Goal: Check status: Check status

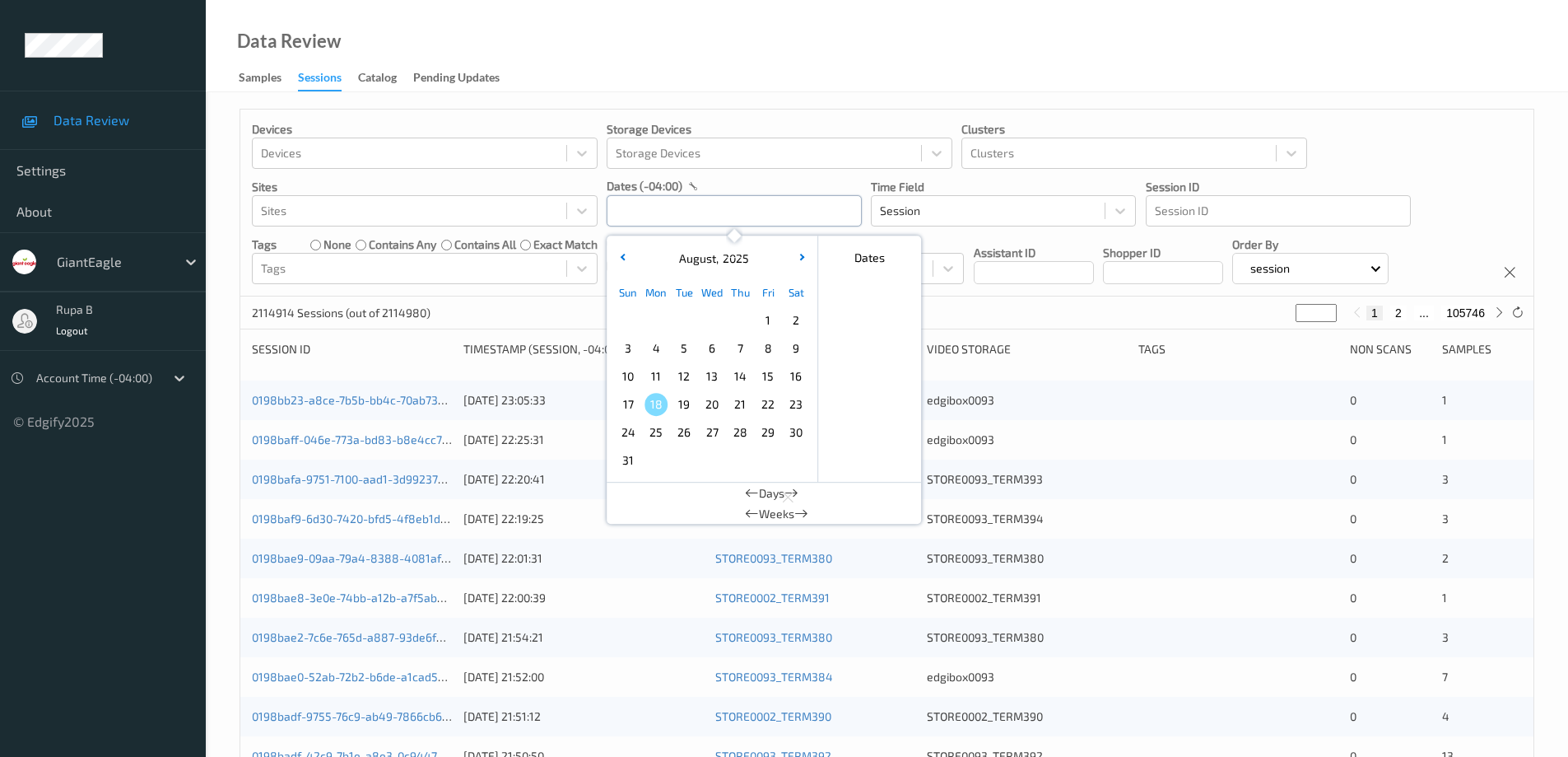
click at [697, 217] on input "text" at bounding box center [734, 211] width 255 height 31
click at [690, 377] on span "12" at bounding box center [684, 376] width 23 height 23
type input "[DATE] 00:00 -> [DATE] 23:59"
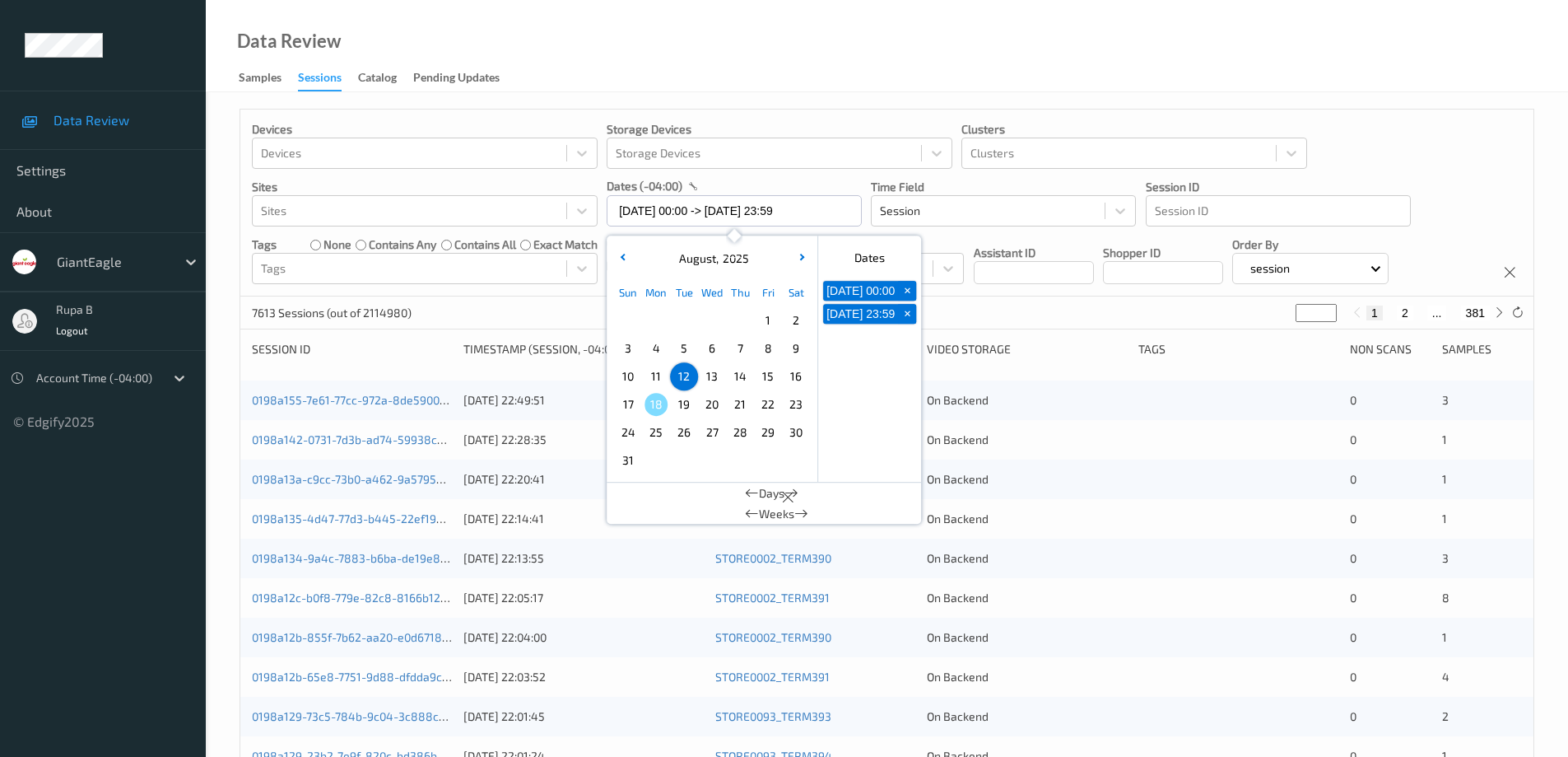
click at [1497, 173] on div "Devices Devices Storage Devices Storage Devices Clusters Clusters Sites Sites d…" at bounding box center [887, 203] width 1294 height 187
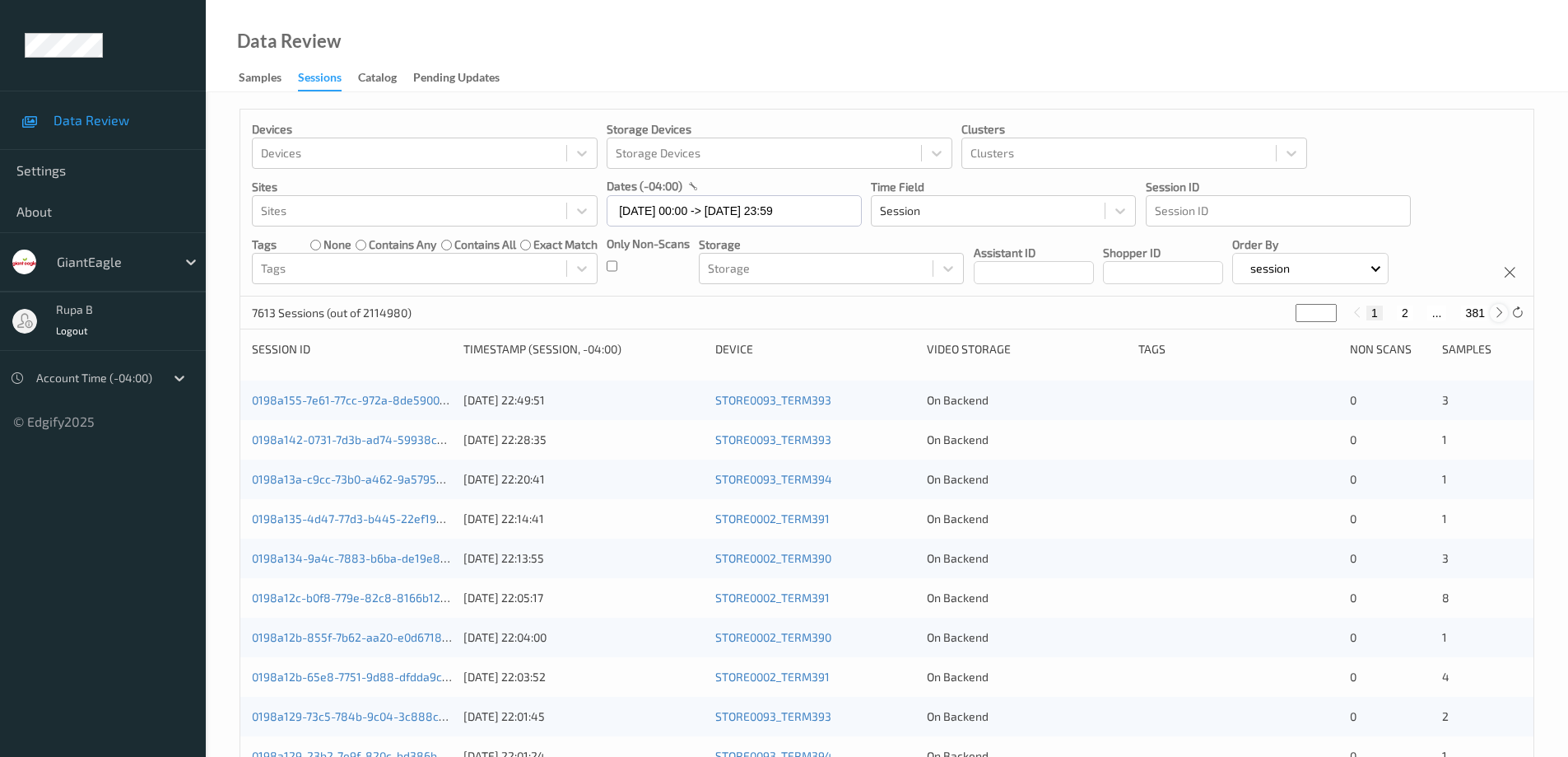
click at [1496, 310] on icon at bounding box center [1500, 312] width 12 height 12
type input "*"
click at [1496, 310] on icon at bounding box center [1500, 312] width 12 height 12
type input "*"
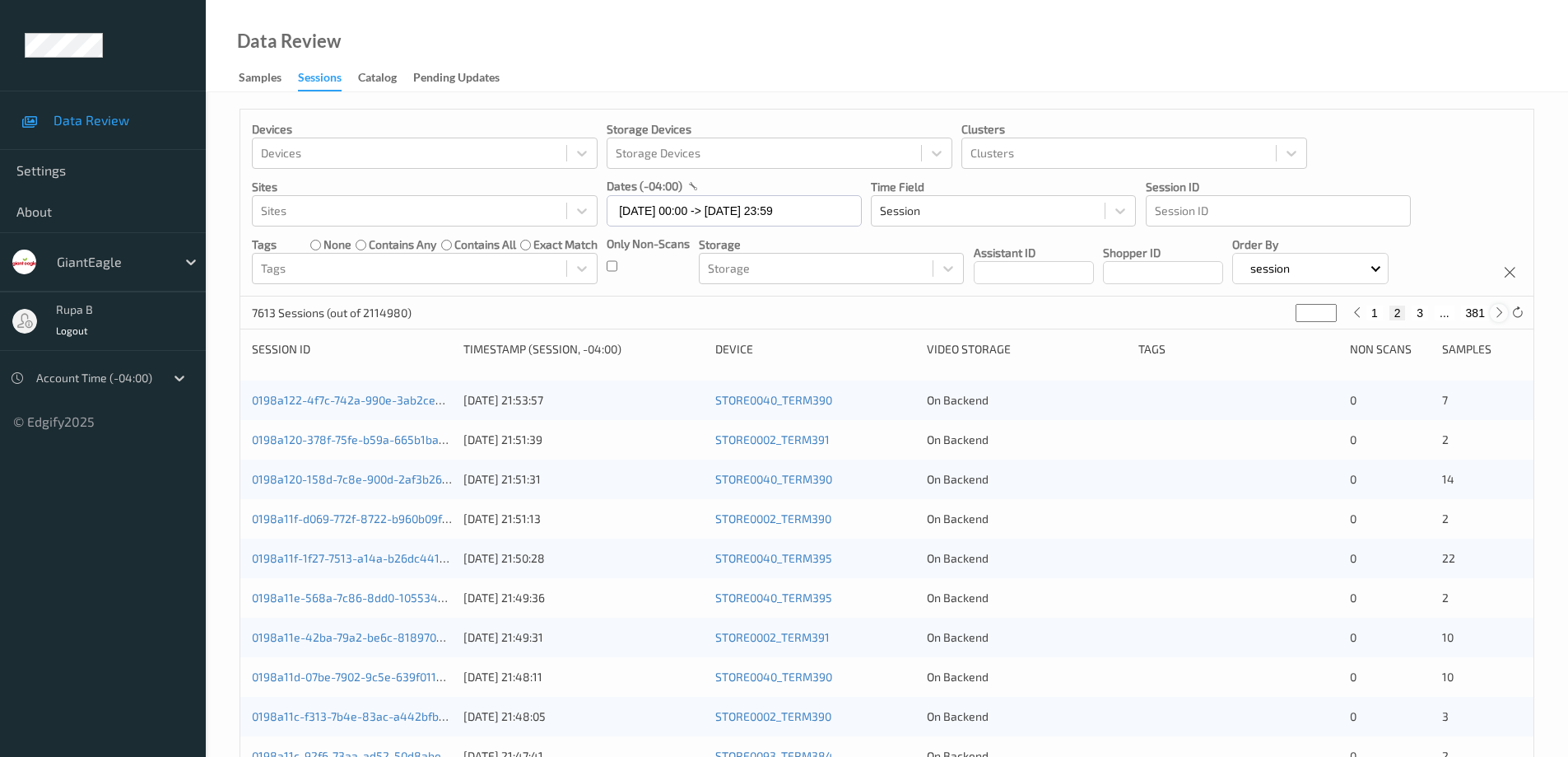
type input "*"
click at [1496, 310] on icon at bounding box center [1500, 312] width 12 height 12
type input "*"
click at [1495, 310] on icon at bounding box center [1500, 312] width 12 height 12
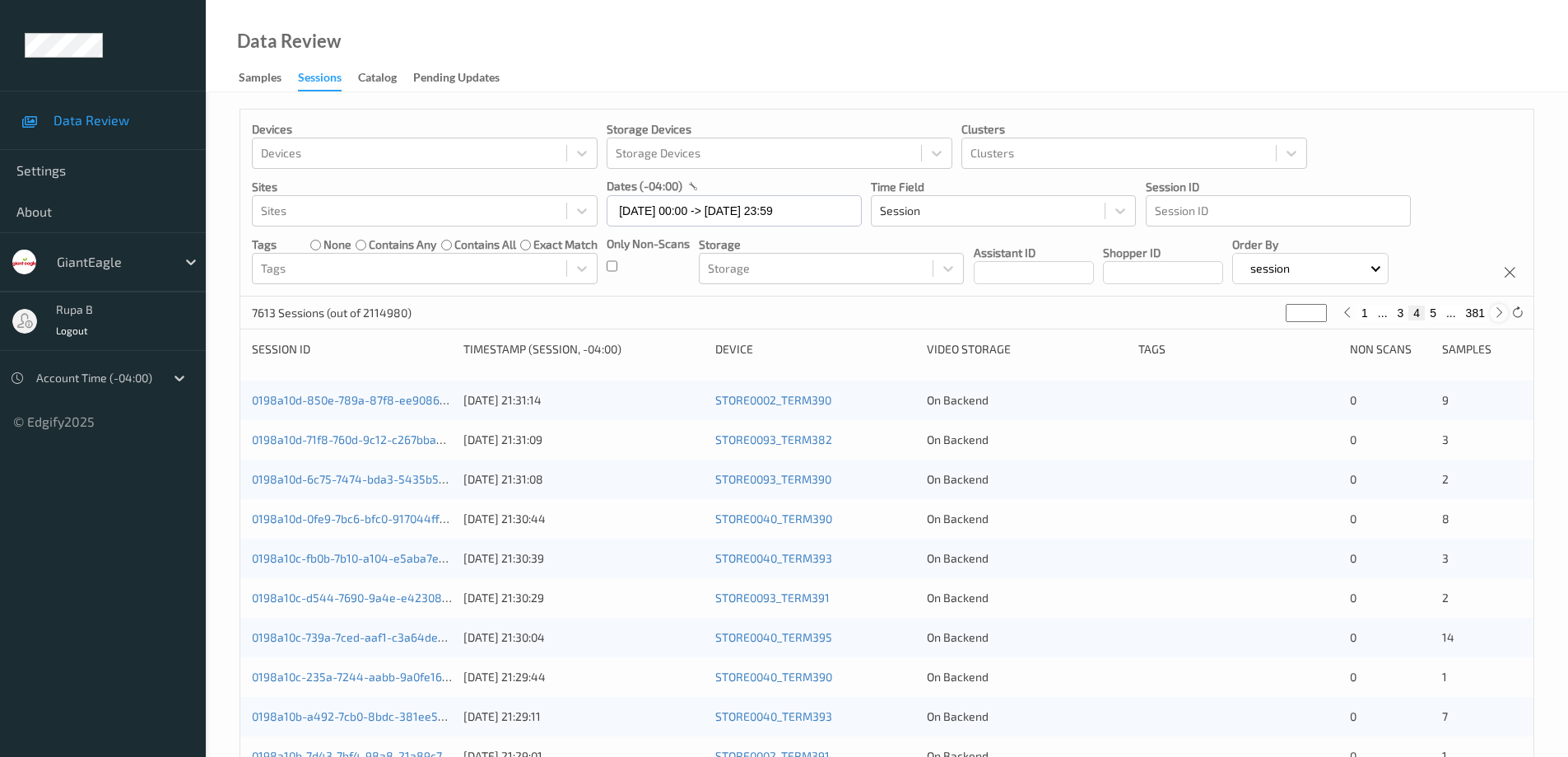
type input "*"
drag, startPoint x: 1419, startPoint y: 314, endPoint x: 1317, endPoint y: 343, distance: 106.0
click at [1419, 314] on button "5" at bounding box center [1417, 312] width 17 height 15
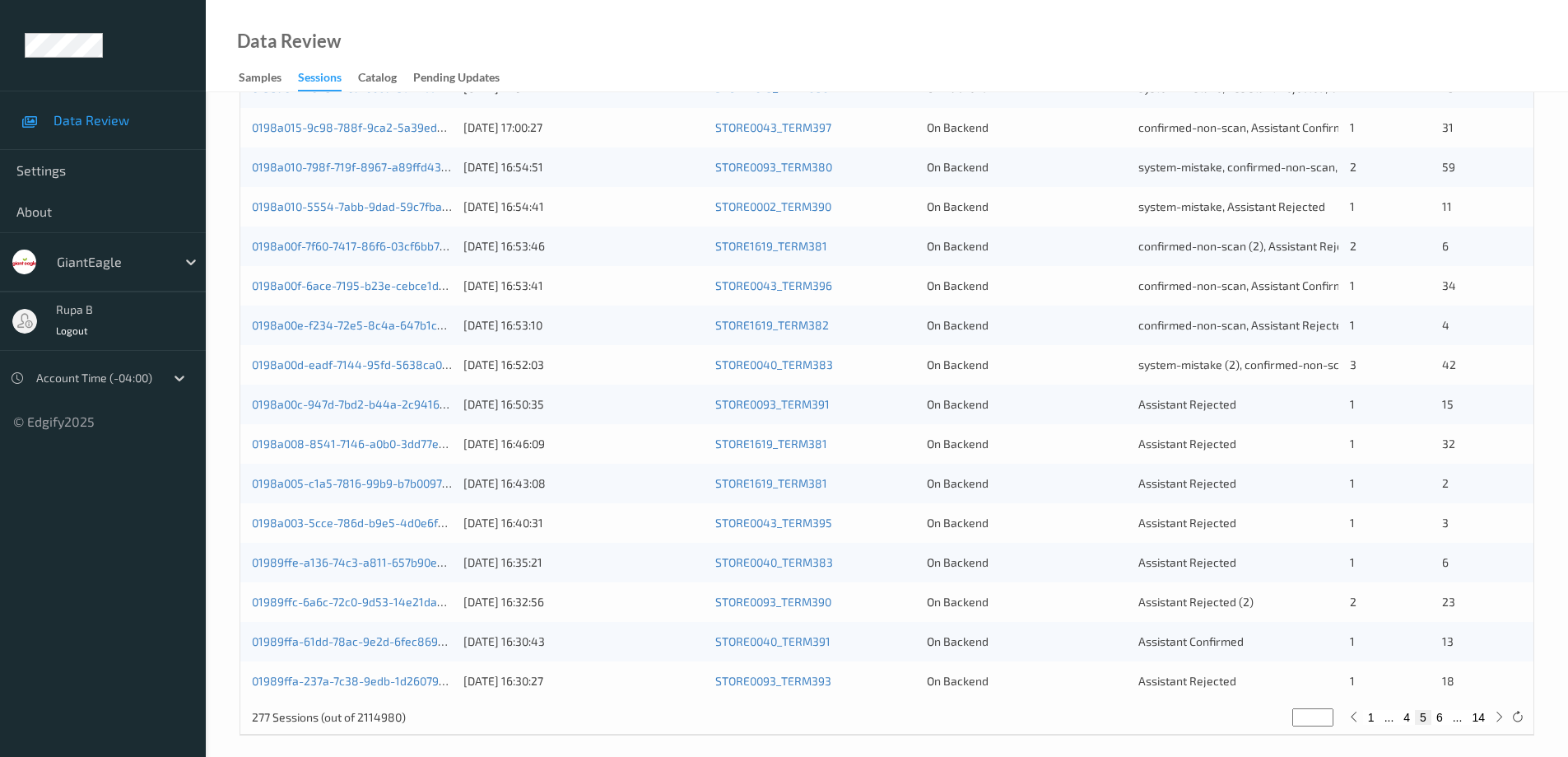
scroll to position [483, 0]
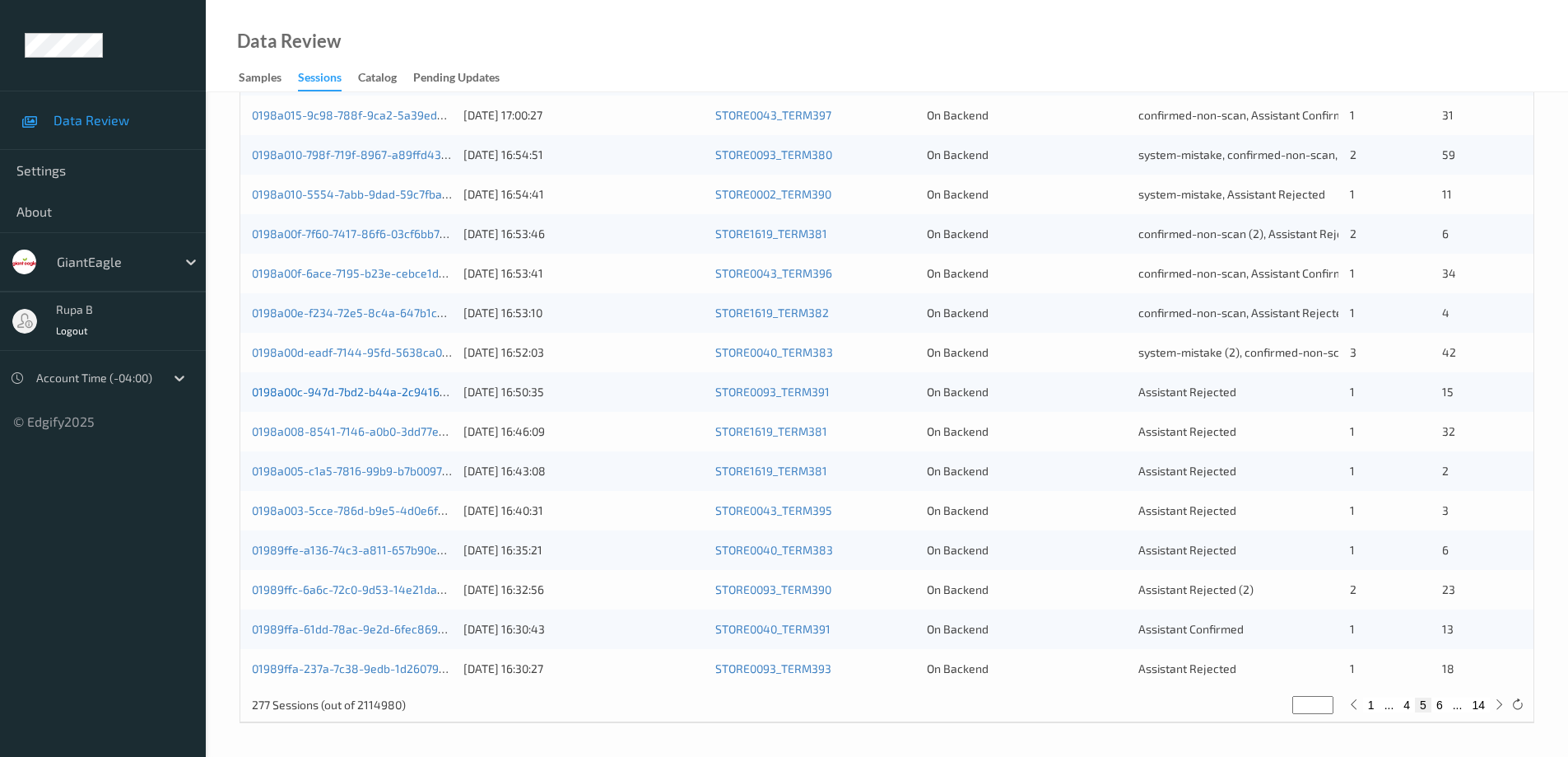
click at [414, 393] on link "0198a00c-947d-7bd2-b44a-2c94162c509f" at bounding box center [364, 392] width 224 height 14
